Goal: Check status: Check status

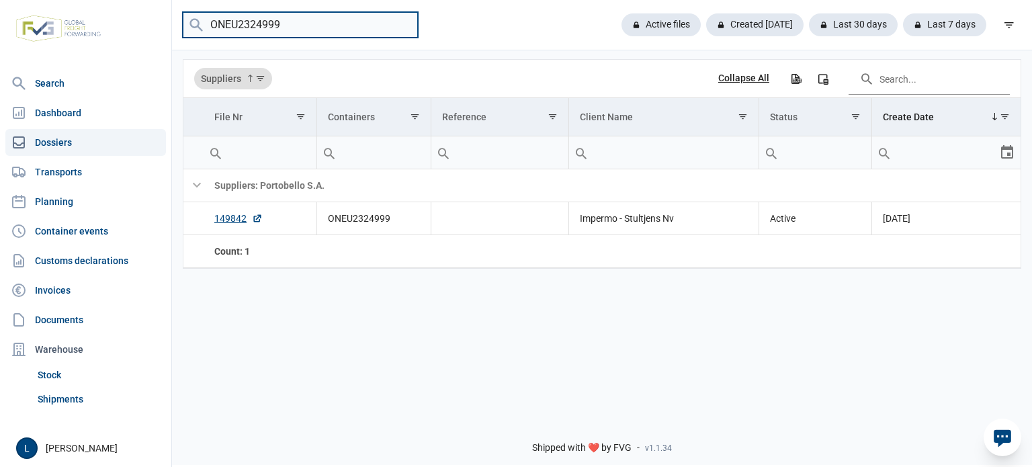
click at [264, 32] on input "ONEU2324999" at bounding box center [300, 25] width 235 height 26
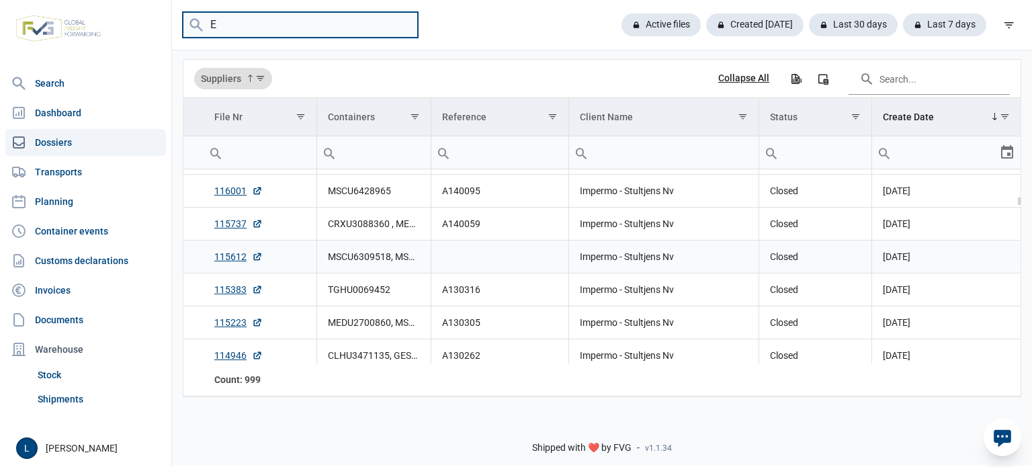
scroll to position [5191, 0]
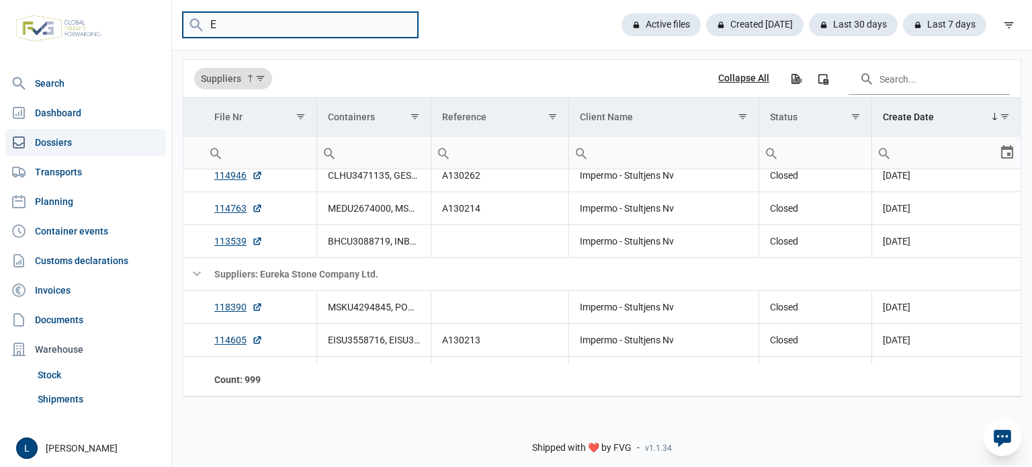
click at [277, 13] on input "E" at bounding box center [300, 25] width 235 height 26
paste input "A250280"
type input "A250280"
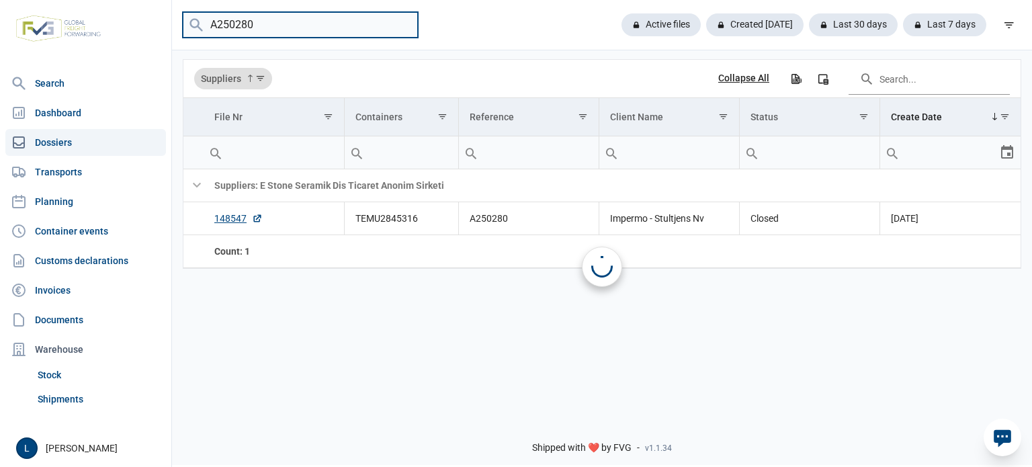
scroll to position [0, 0]
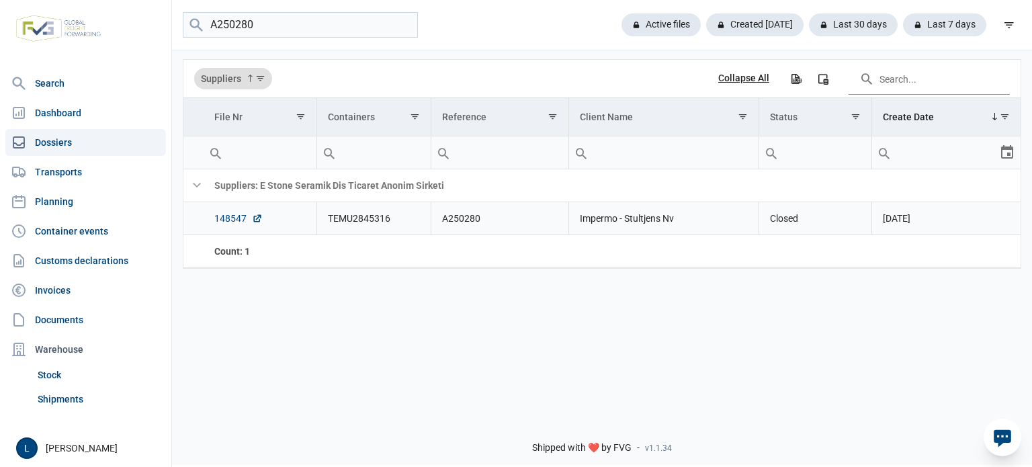
click at [243, 218] on link "148547" at bounding box center [238, 218] width 48 height 13
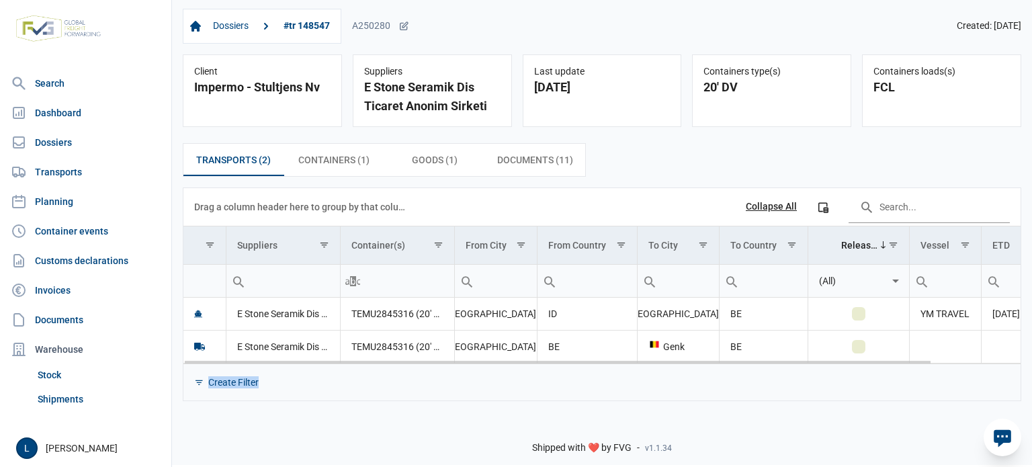
drag, startPoint x: 712, startPoint y: 364, endPoint x: 902, endPoint y: 362, distance: 189.5
click at [902, 362] on div "Data grid with 2 rows and 11 columns Drag a column header here to group by that…" at bounding box center [601, 294] width 837 height 212
